Goal: Find specific page/section: Find specific page/section

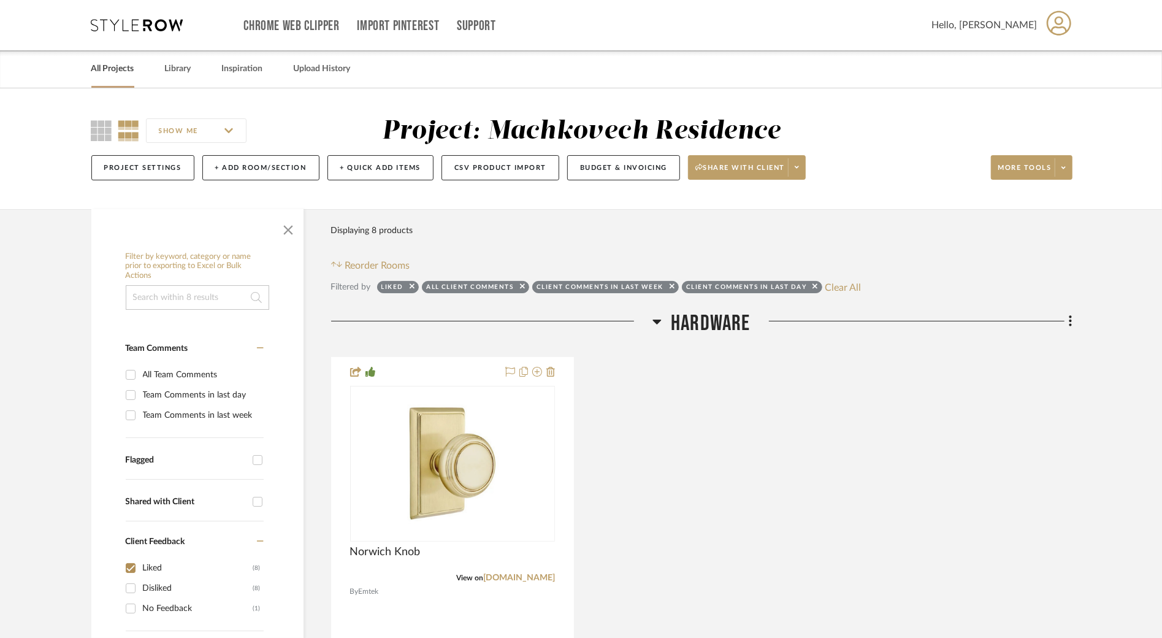
click at [124, 71] on link "All Projects" at bounding box center [112, 69] width 43 height 17
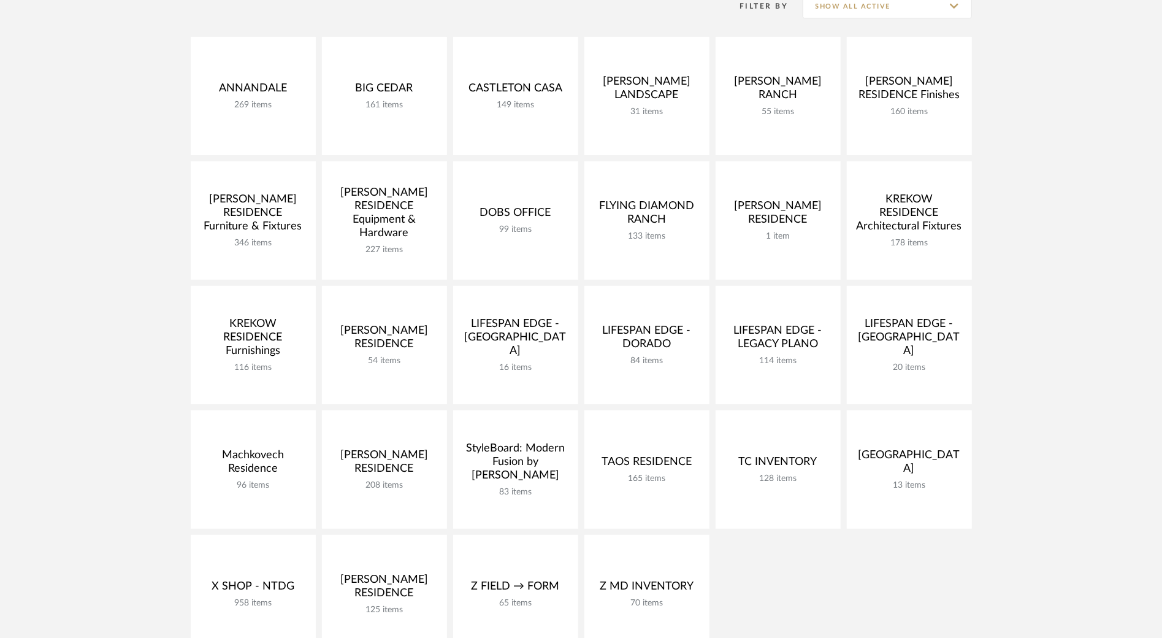
scroll to position [188, 0]
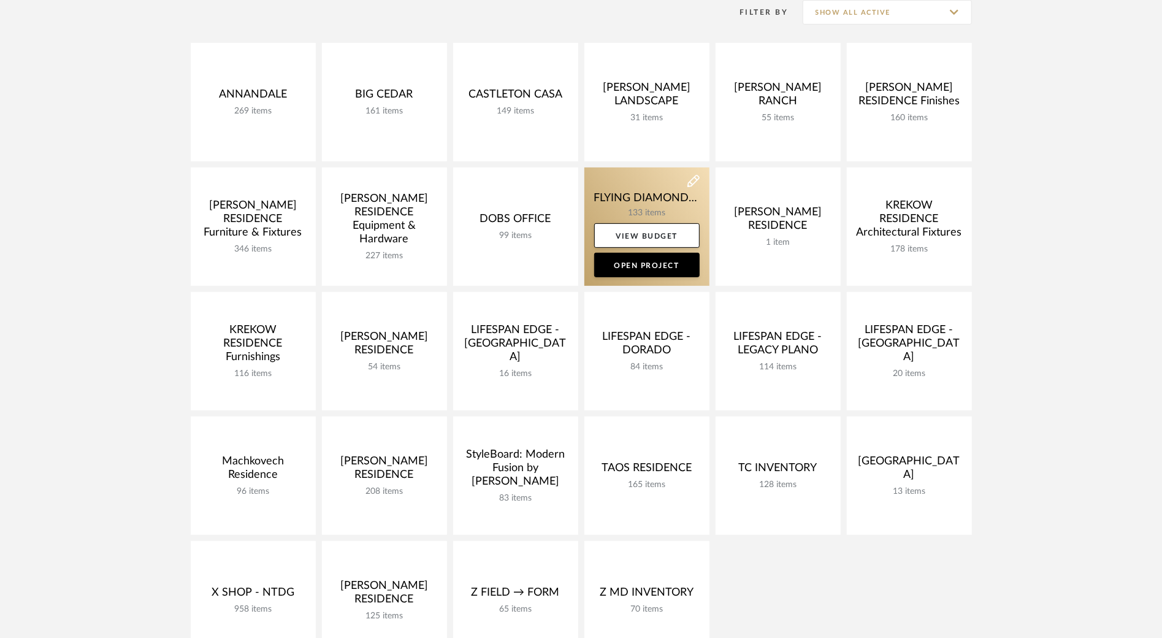
click at [638, 202] on link at bounding box center [646, 226] width 125 height 118
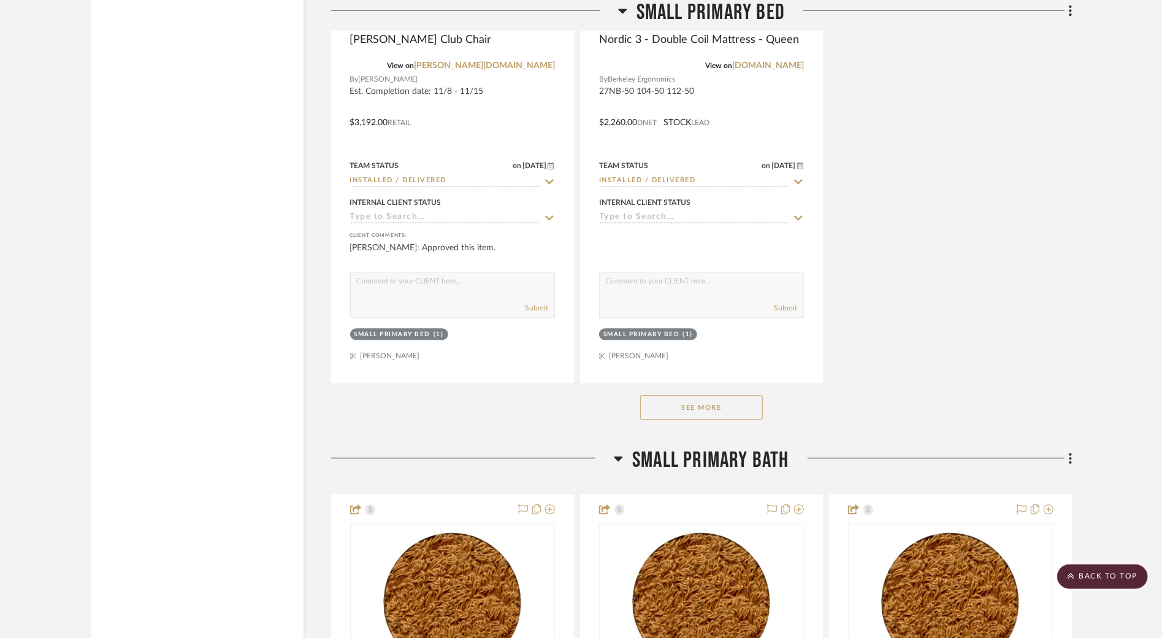
scroll to position [5707, 0]
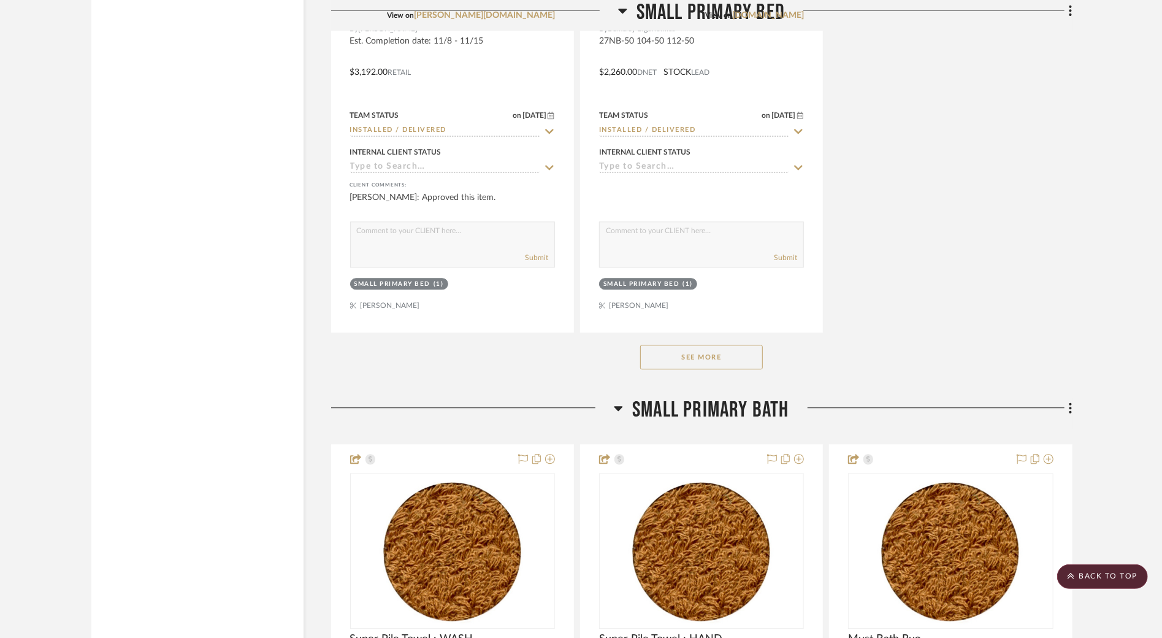
click at [657, 345] on button "See More" at bounding box center [701, 357] width 123 height 25
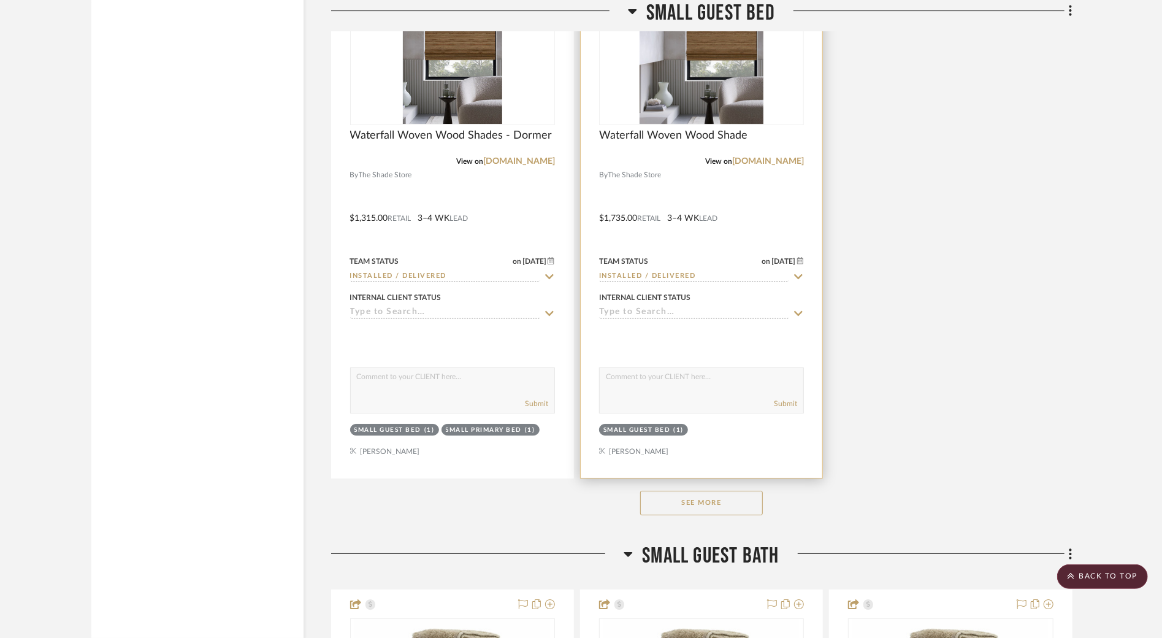
scroll to position [10198, 0]
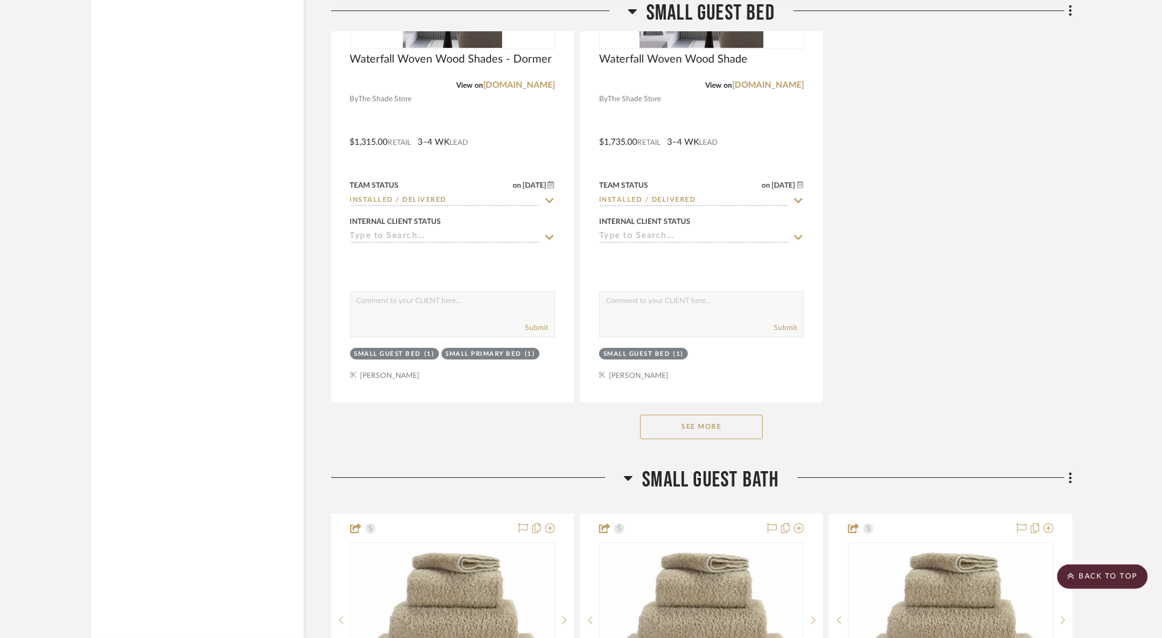
click at [704, 414] on button "See More" at bounding box center [701, 426] width 123 height 25
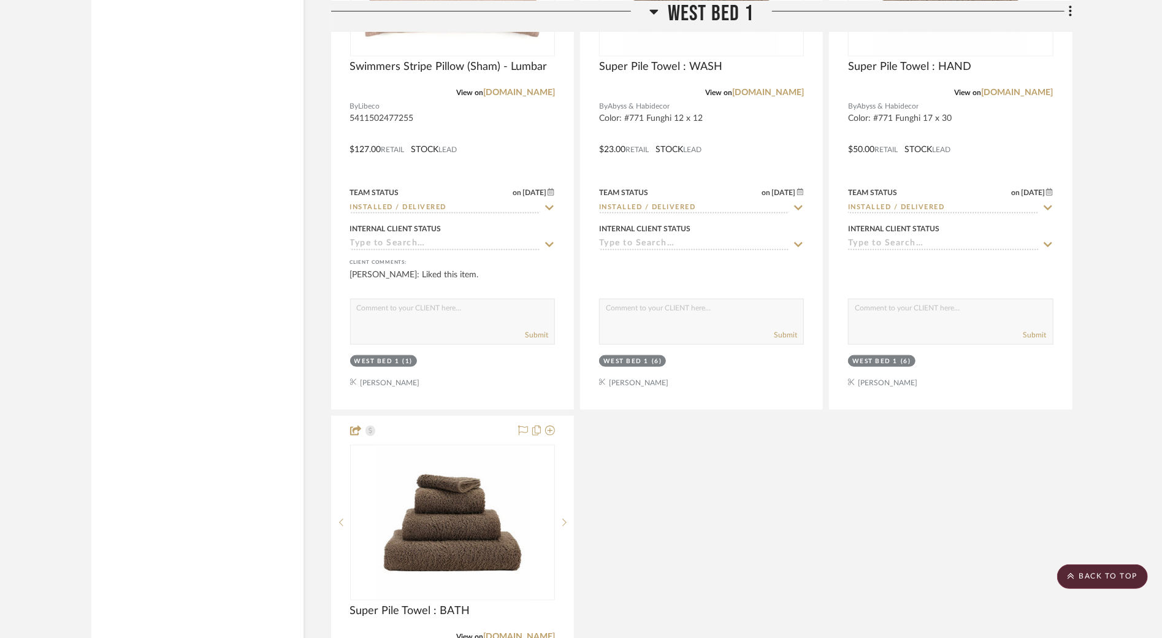
scroll to position [15310, 0]
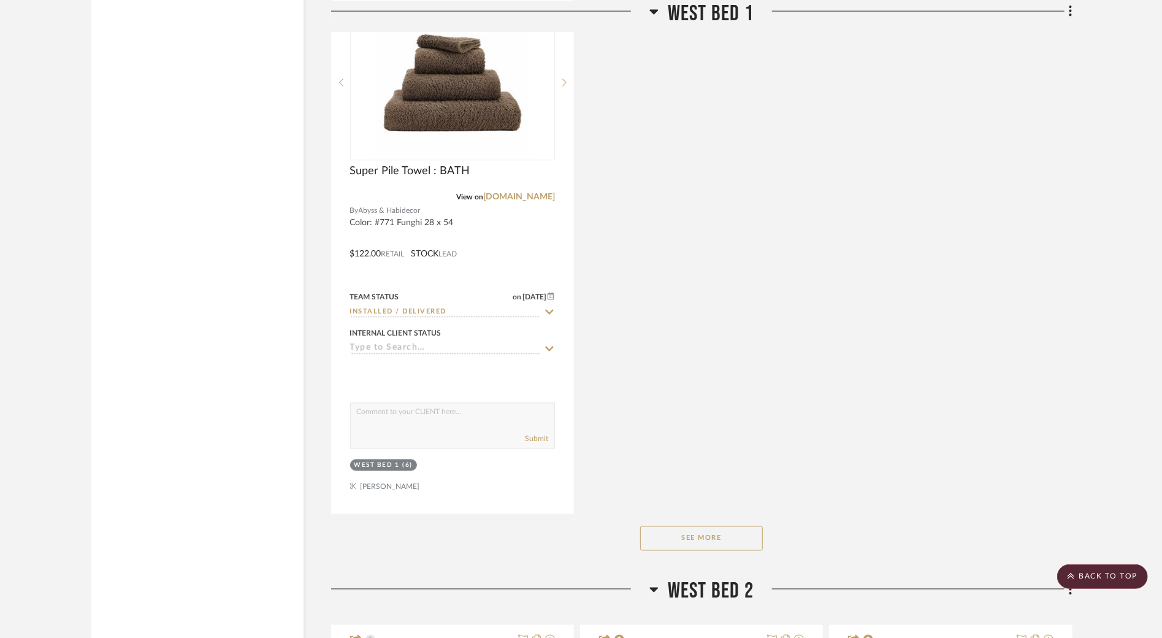
click at [731, 526] on button "See More" at bounding box center [701, 538] width 123 height 25
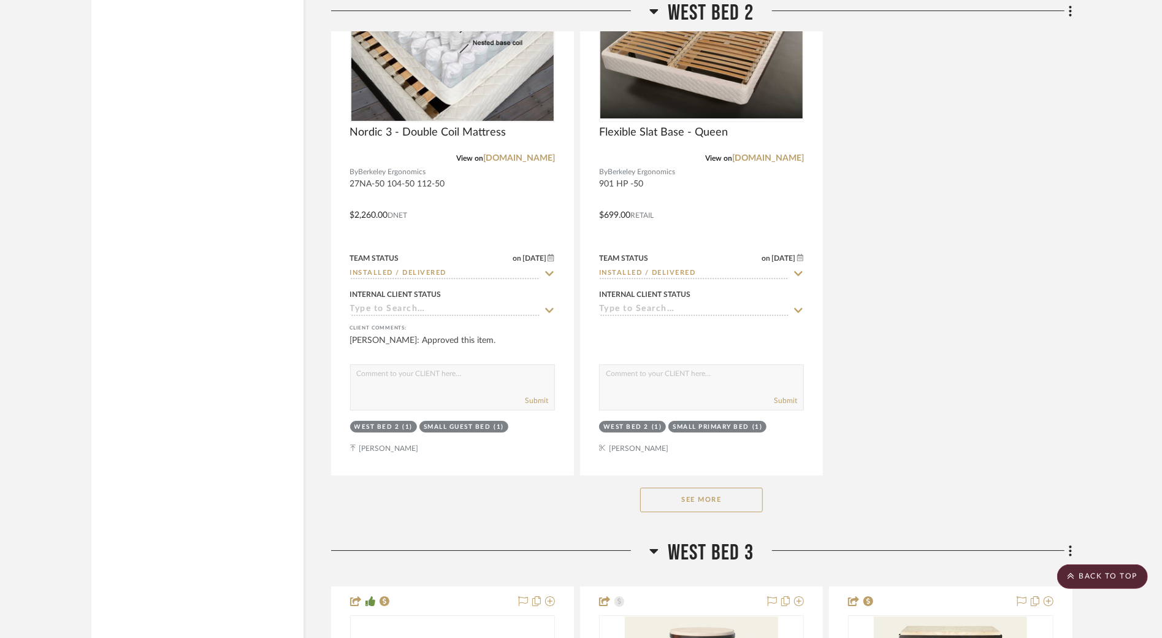
scroll to position [17117, 0]
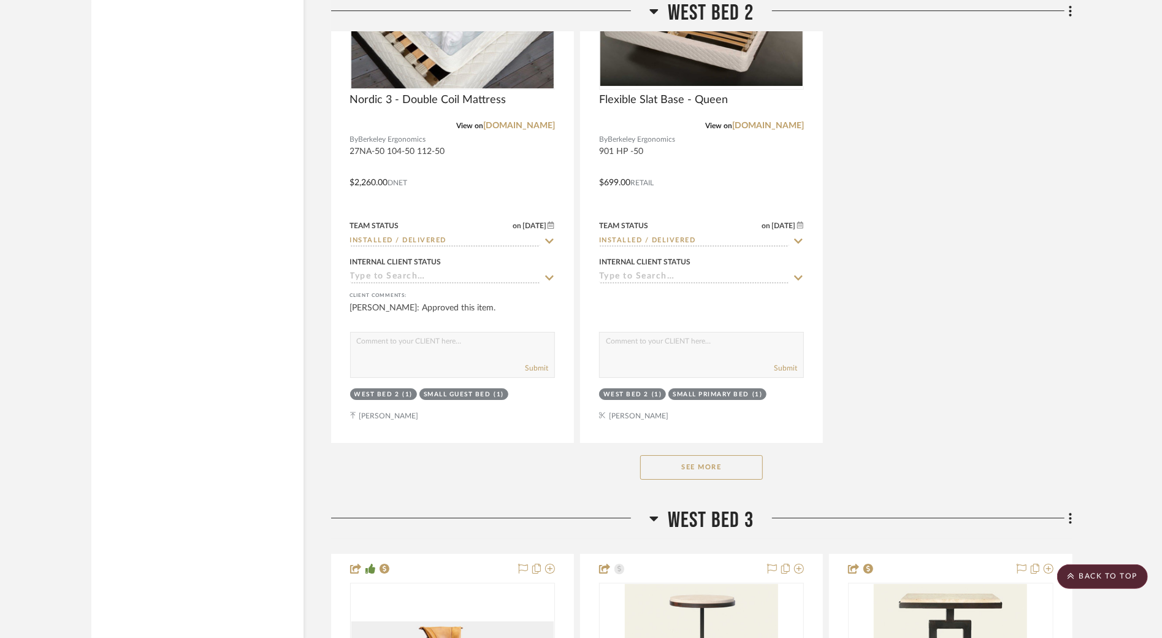
click at [749, 455] on button "See More" at bounding box center [701, 467] width 123 height 25
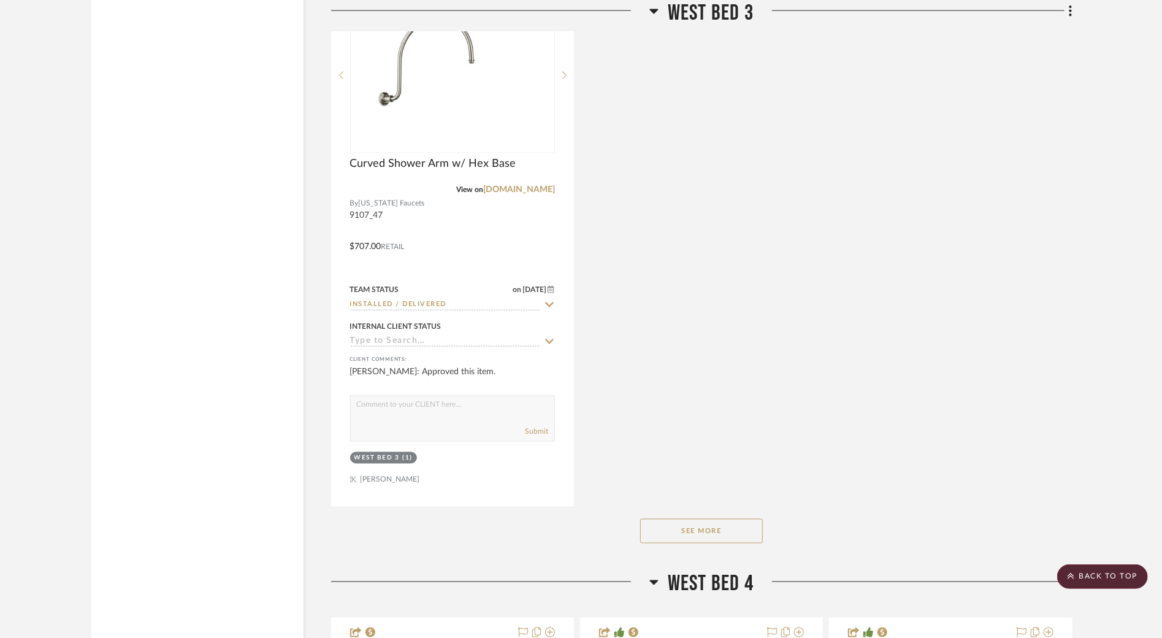
scroll to position [18921, 0]
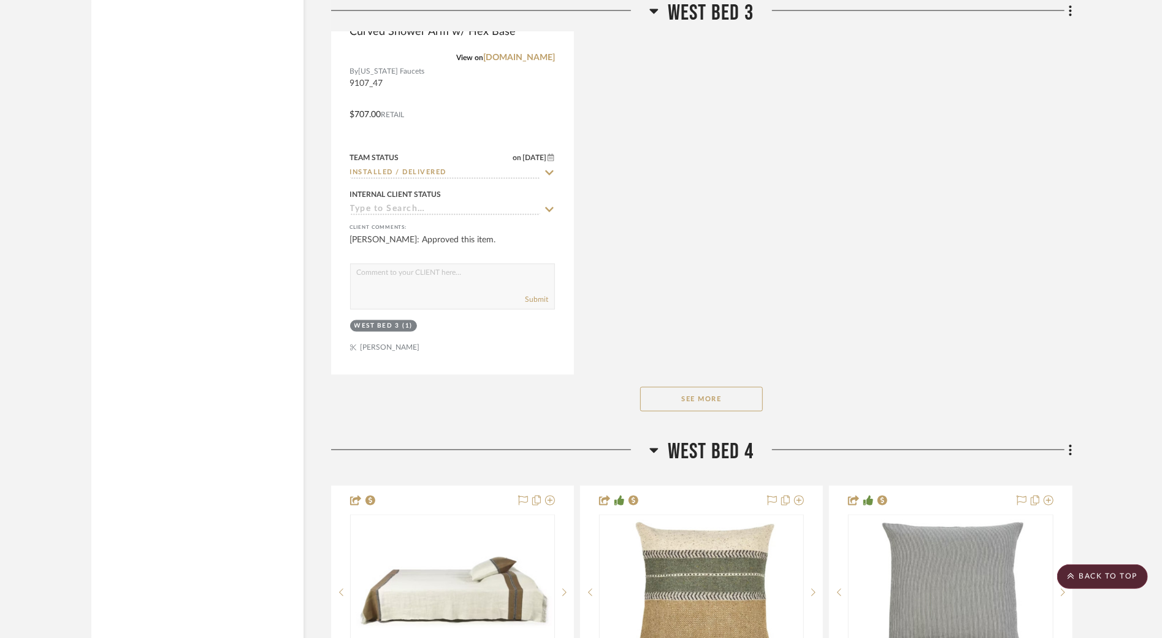
click at [750, 375] on div "See More" at bounding box center [701, 399] width 741 height 49
click at [750, 387] on button "See More" at bounding box center [701, 399] width 123 height 25
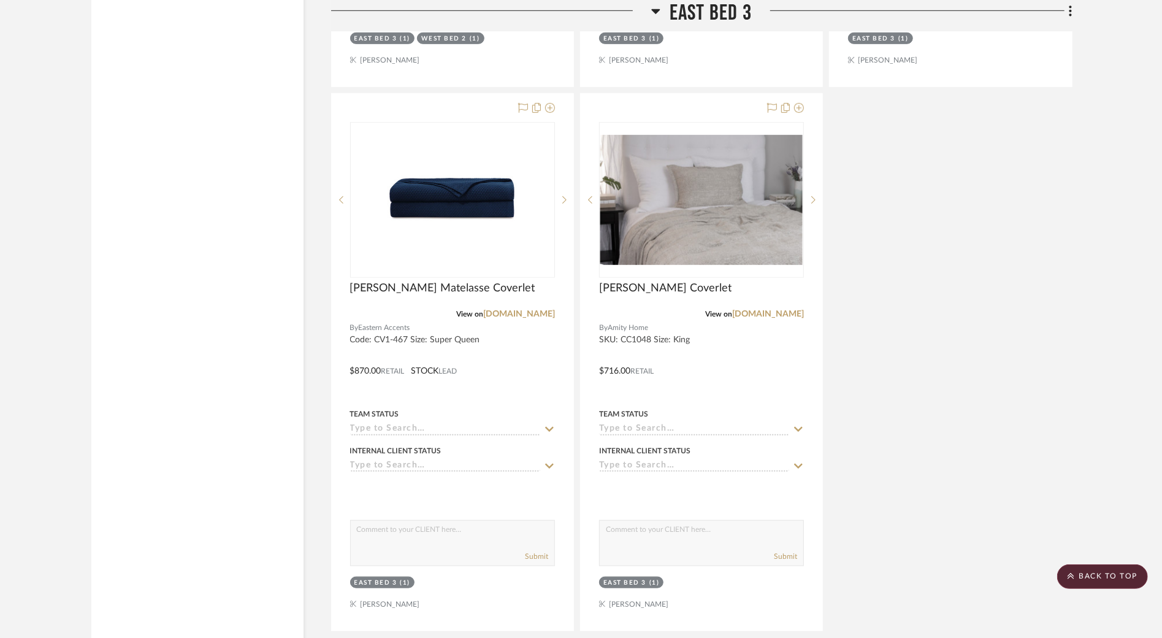
scroll to position [25099, 0]
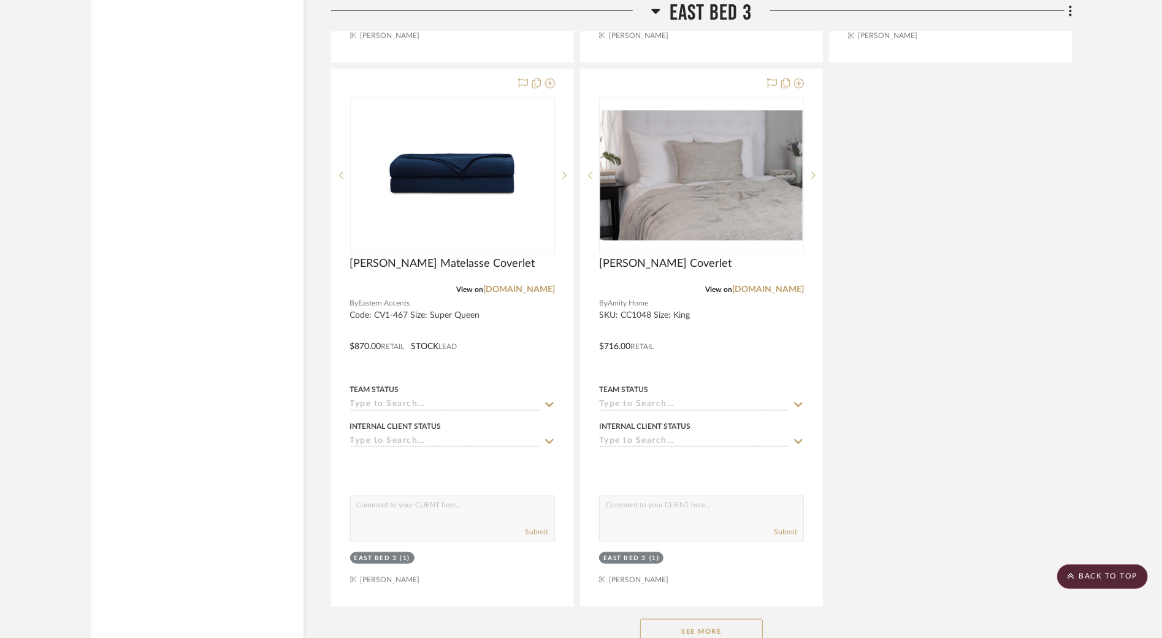
click at [727, 619] on button "See More" at bounding box center [701, 631] width 123 height 25
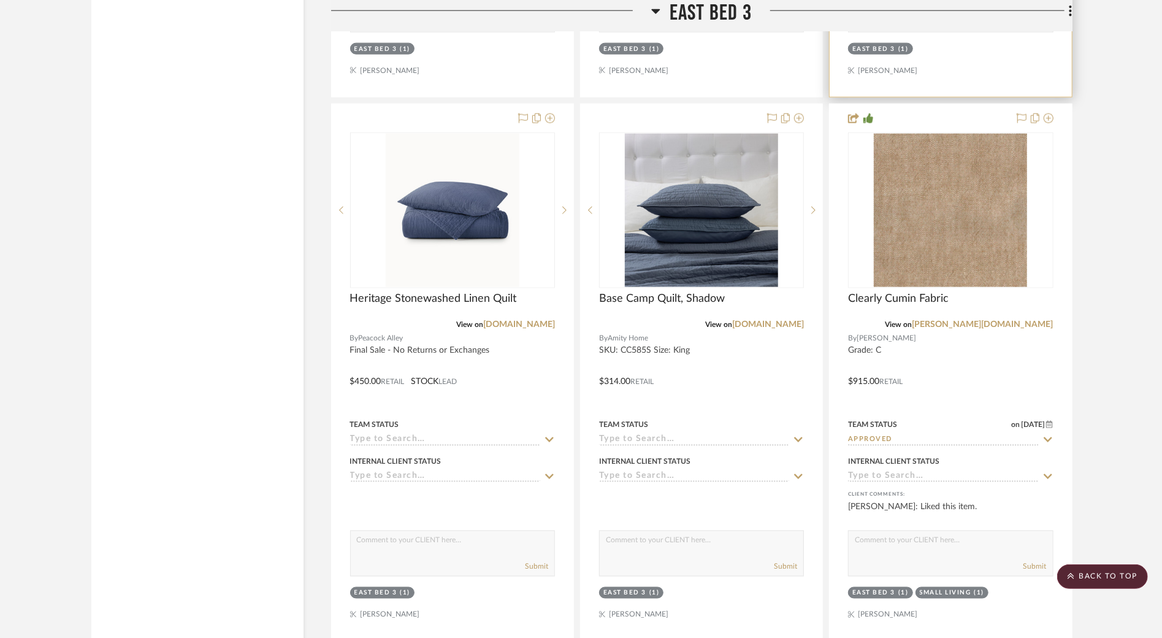
scroll to position [25519, 0]
